Goal: Transaction & Acquisition: Download file/media

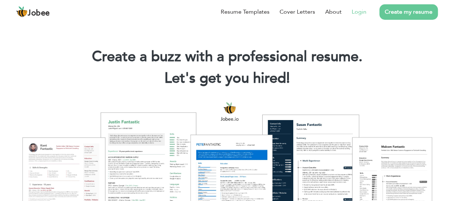
click at [360, 11] on link "Login" at bounding box center [359, 12] width 15 height 9
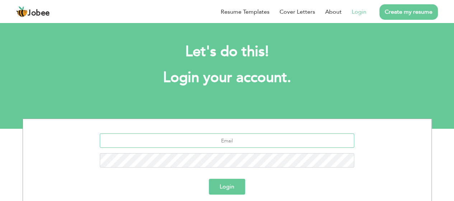
click at [262, 138] on input "text" at bounding box center [227, 140] width 254 height 14
type input "[EMAIL_ADDRESS][DOMAIN_NAME]"
click at [221, 191] on button "Login" at bounding box center [227, 186] width 36 height 16
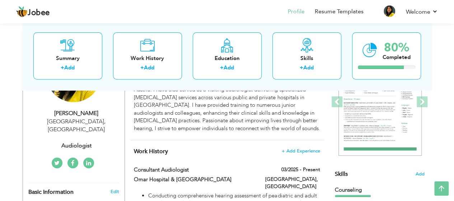
scroll to position [113, 0]
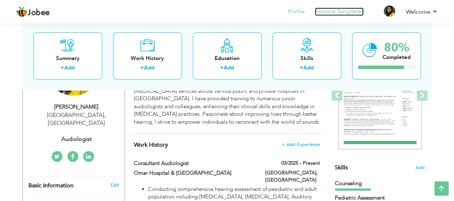
click at [336, 12] on link "Resume Templates" at bounding box center [339, 12] width 49 height 8
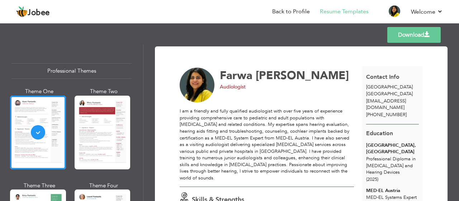
drag, startPoint x: 141, startPoint y: 48, endPoint x: 143, endPoint y: 65, distance: 17.4
click at [143, 65] on div "Professional Themes Theme One Theme Two Theme Three Theme Six" at bounding box center [71, 122] width 143 height 156
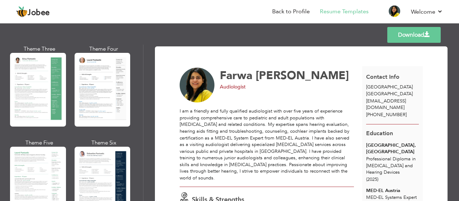
scroll to position [184, 0]
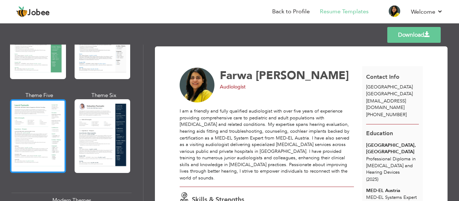
click at [34, 120] on div at bounding box center [38, 136] width 56 height 74
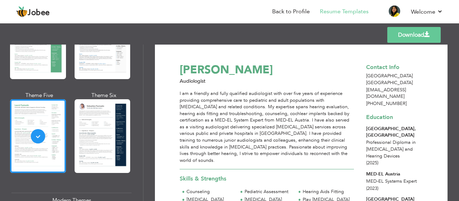
scroll to position [0, 0]
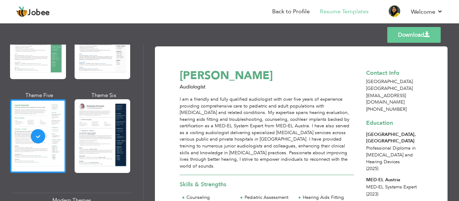
click at [410, 31] on link "Download" at bounding box center [414, 35] width 53 height 16
